Goal: Task Accomplishment & Management: Manage account settings

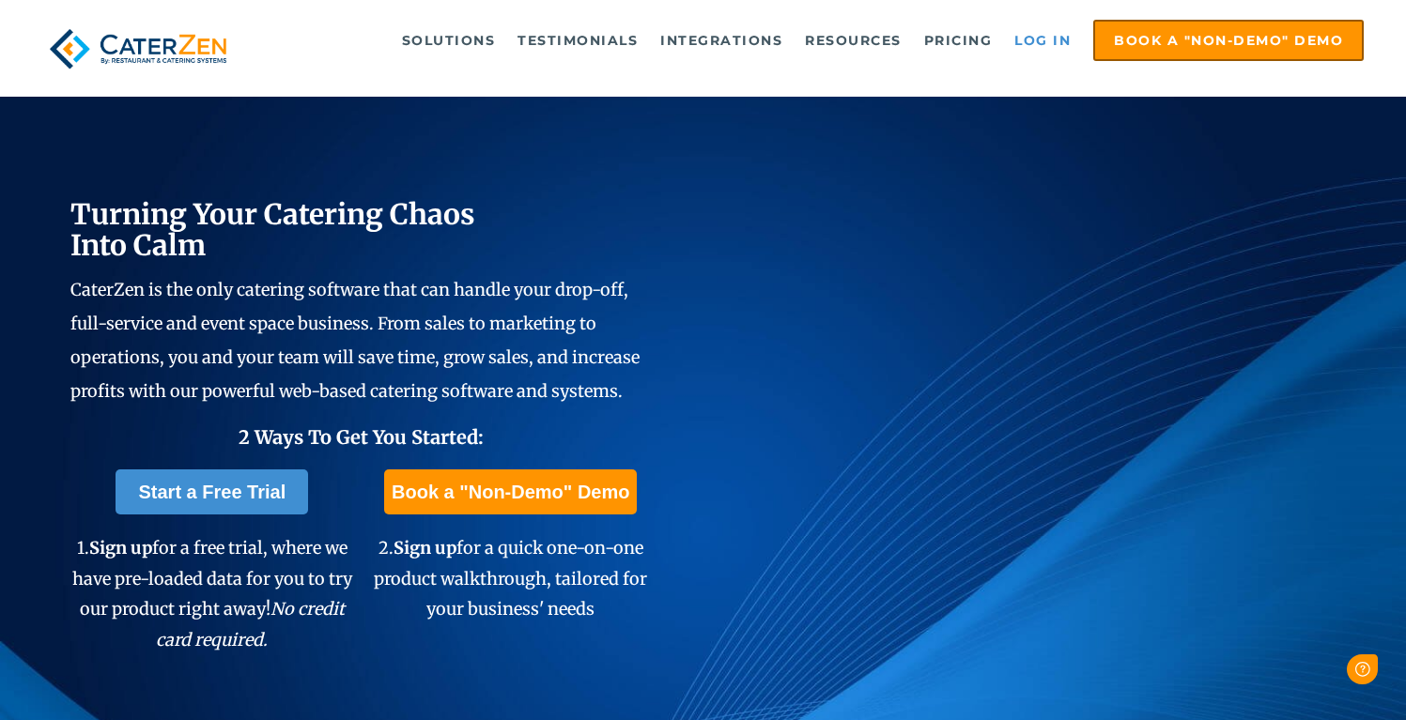
click at [1054, 39] on link "Log in" at bounding box center [1042, 41] width 75 height 38
click at [1042, 39] on link "Log in" at bounding box center [1042, 41] width 75 height 38
click at [1055, 32] on link "Log in" at bounding box center [1042, 41] width 75 height 38
click at [1036, 37] on link "Log in" at bounding box center [1042, 41] width 75 height 38
click at [1036, 35] on link "Log in" at bounding box center [1042, 41] width 75 height 38
